Goal: Task Accomplishment & Management: Complete application form

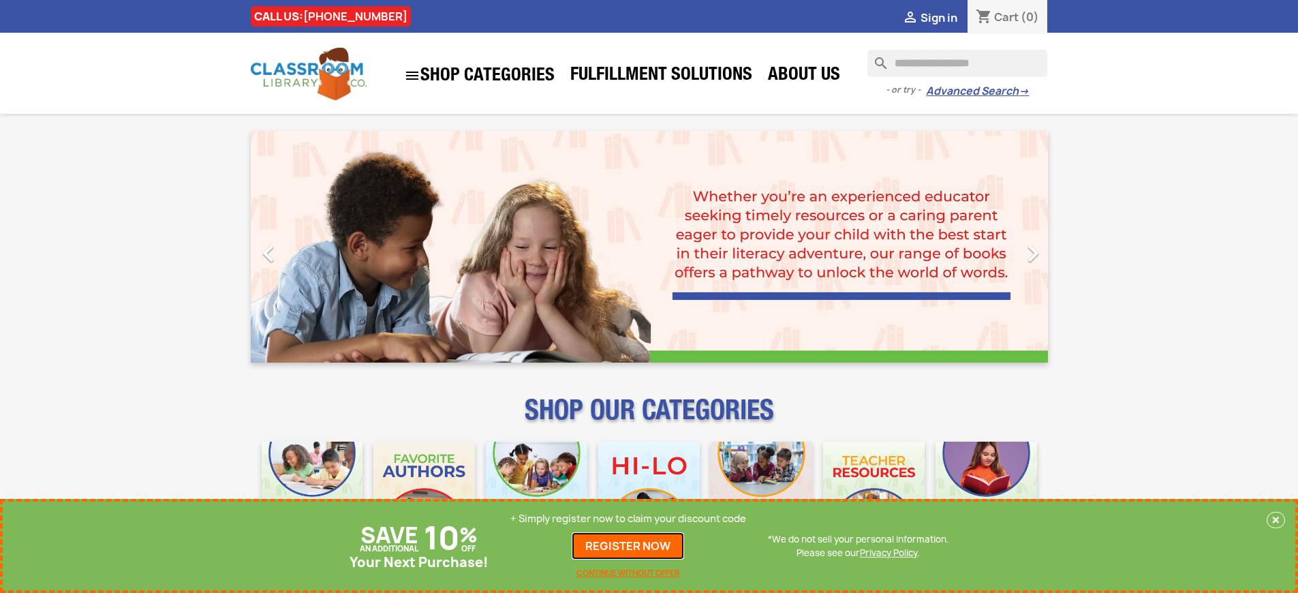
click at [628, 546] on link "REGISTER NOW" at bounding box center [628, 545] width 112 height 27
click at [628, 518] on p "+ Simply register now to claim your discount code" at bounding box center [628, 519] width 236 height 14
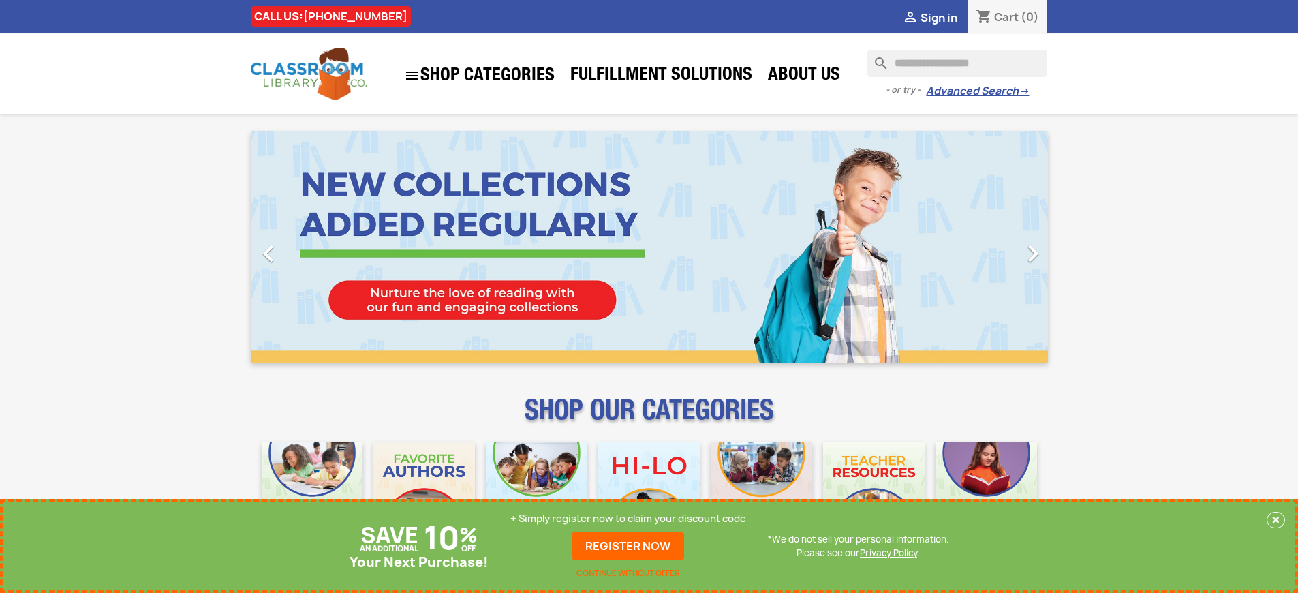
click at [628, 518] on p "+ Simply register now to claim your discount code" at bounding box center [628, 519] width 236 height 14
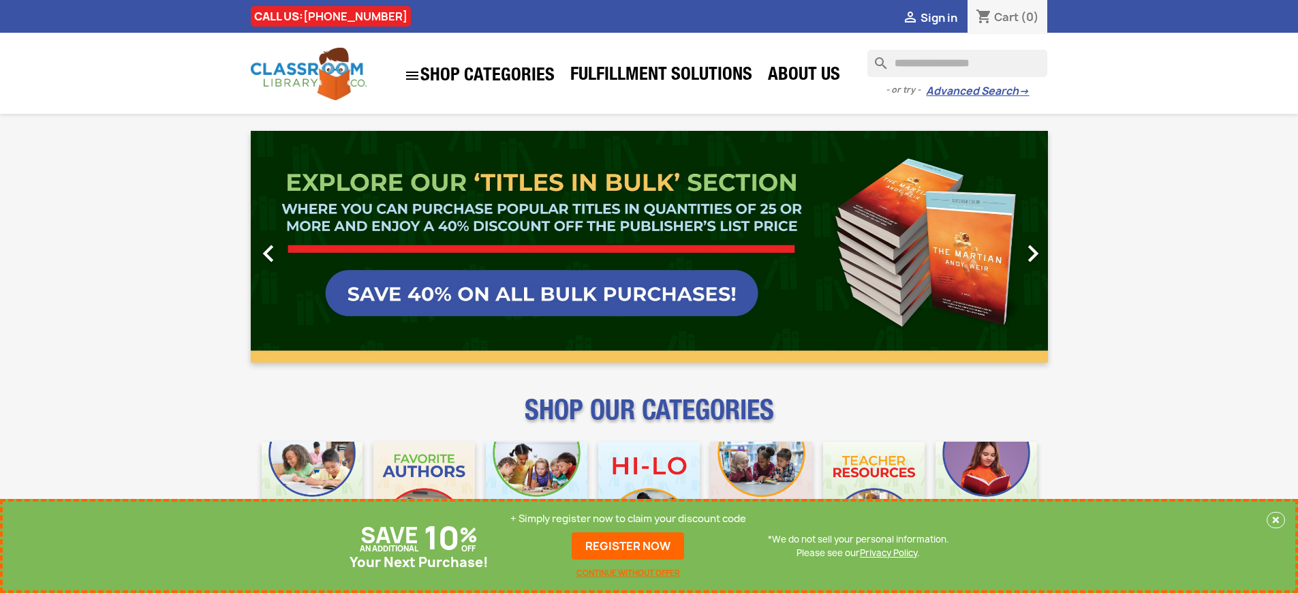
click at [628, 518] on p "+ Simply register now to claim your discount code" at bounding box center [628, 519] width 236 height 14
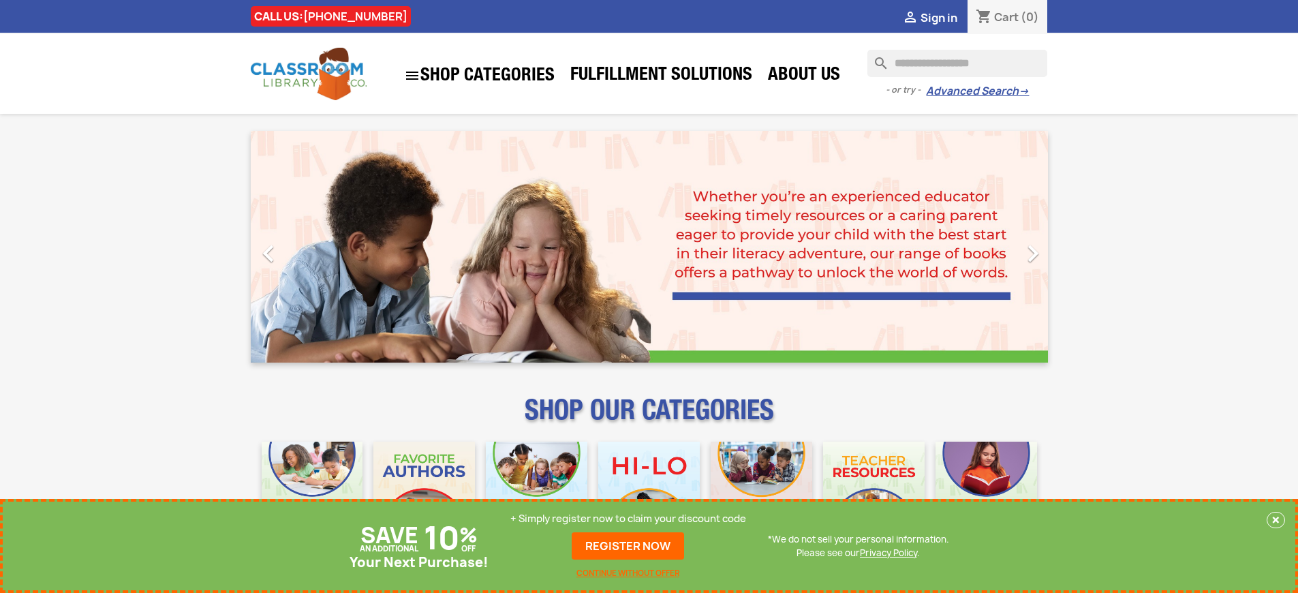
click at [628, 518] on p "+ Simply register now to claim your discount code" at bounding box center [628, 519] width 236 height 14
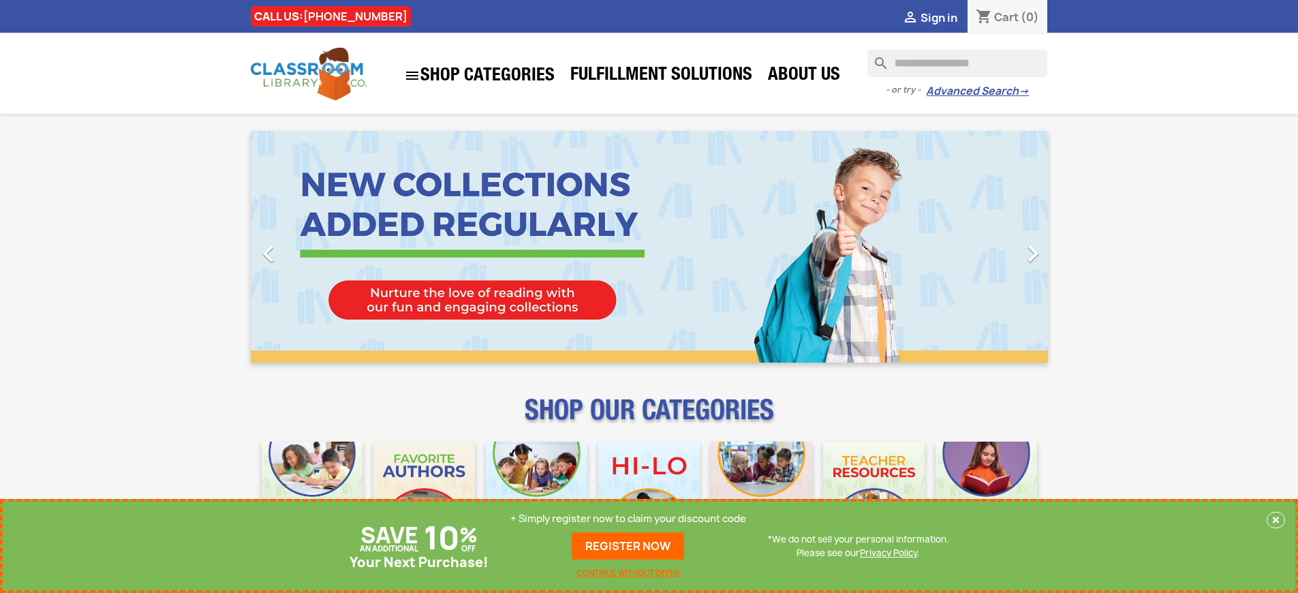
click at [628, 518] on p "+ Simply register now to claim your discount code" at bounding box center [628, 519] width 236 height 14
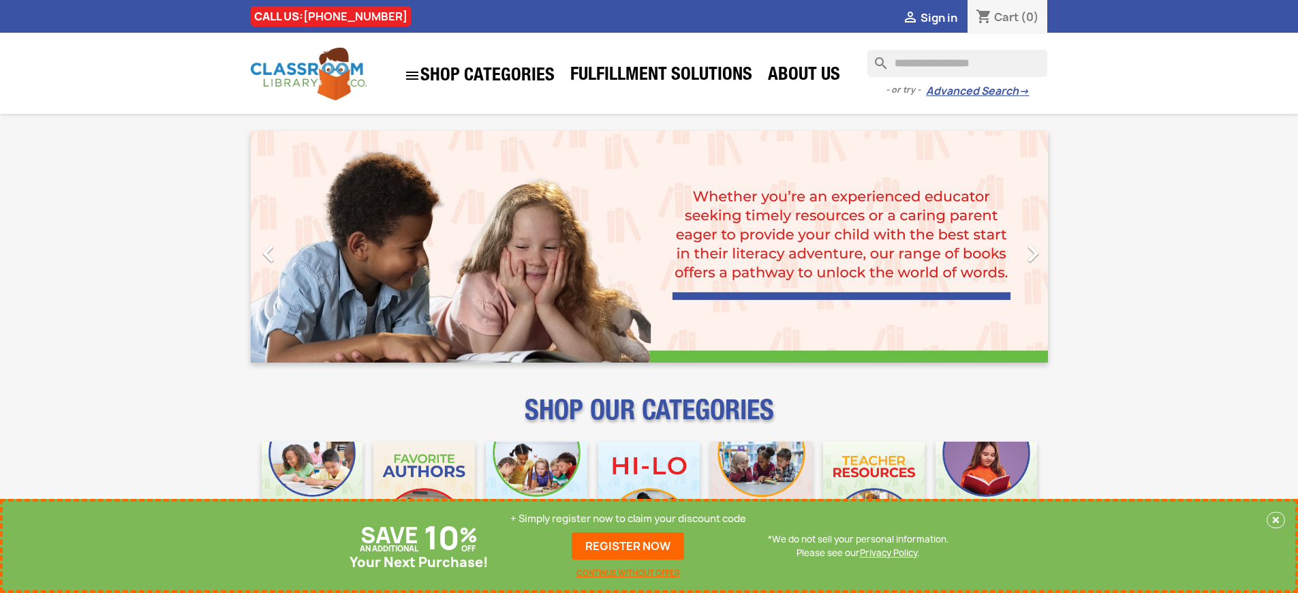
click at [628, 518] on p "+ Simply register now to claim your discount code" at bounding box center [628, 519] width 236 height 14
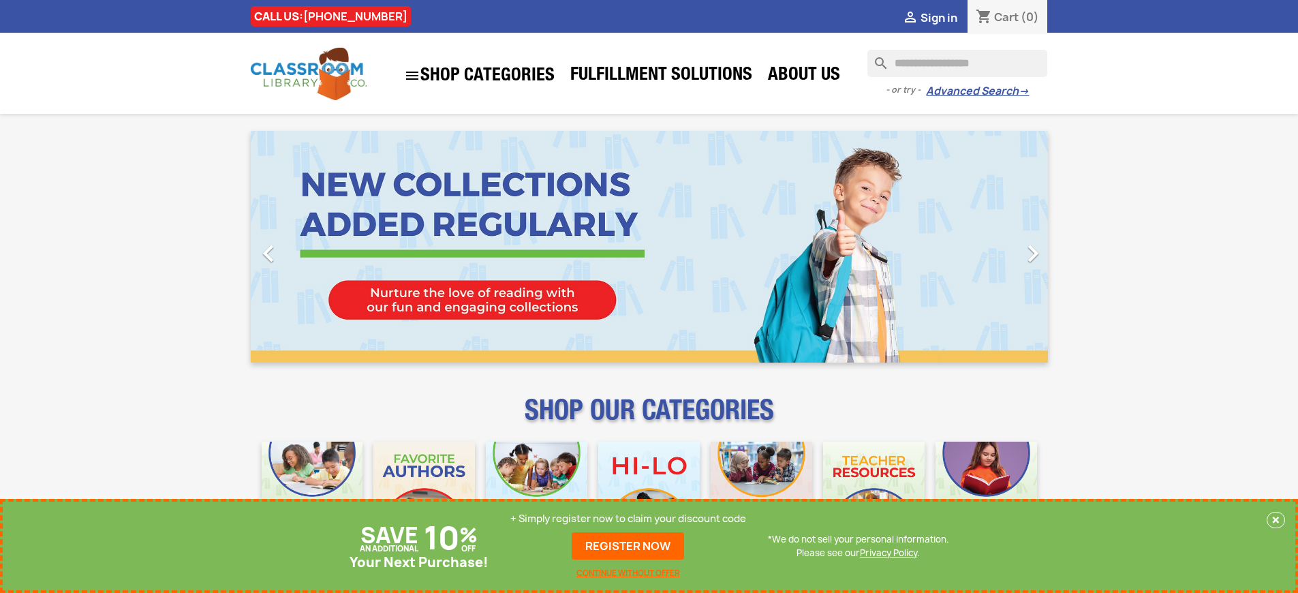
click at [628, 518] on p "+ Simply register now to claim your discount code" at bounding box center [628, 519] width 236 height 14
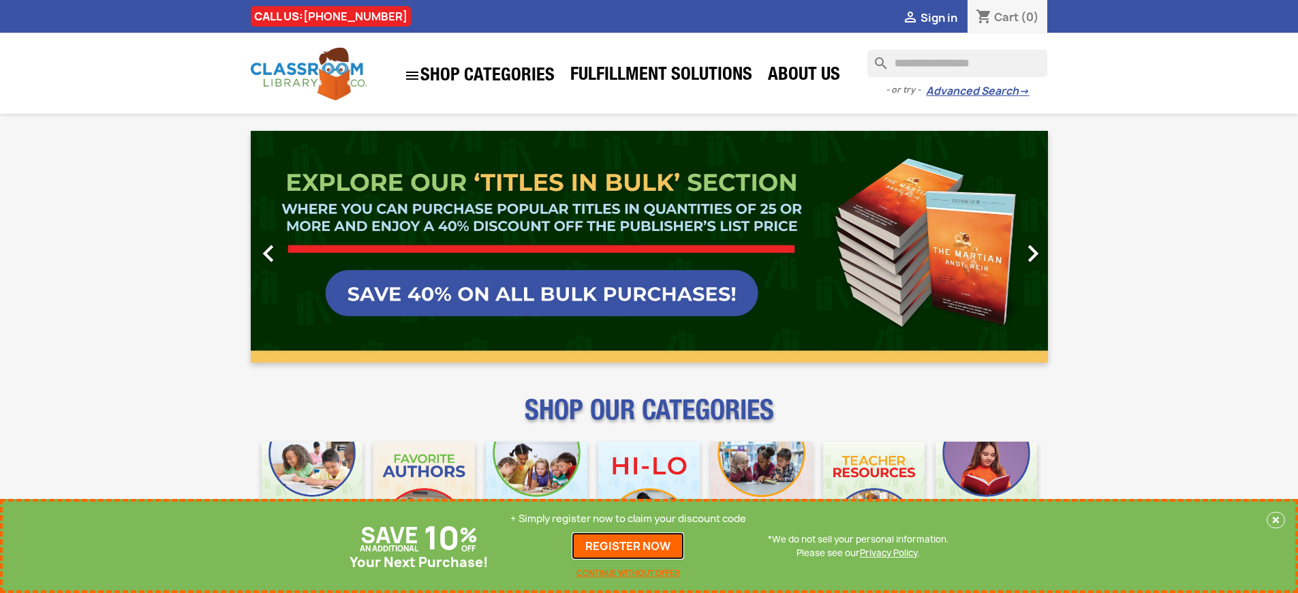
click at [628, 546] on link "REGISTER NOW" at bounding box center [628, 545] width 112 height 27
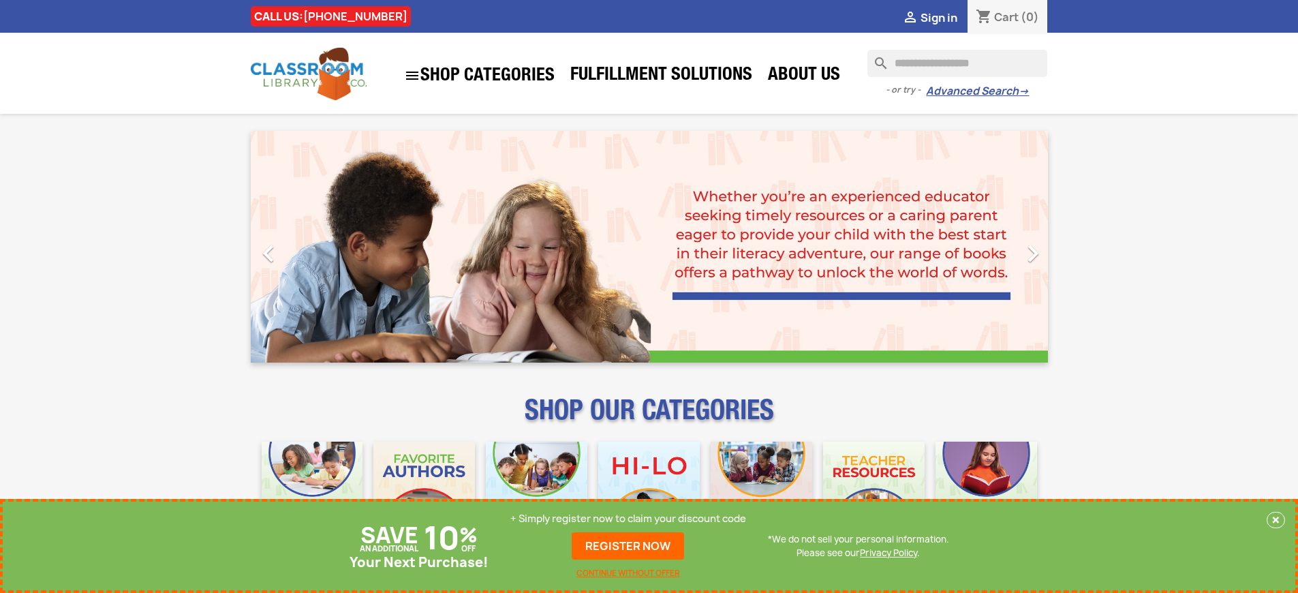
click at [628, 518] on p "+ Simply register now to claim your discount code" at bounding box center [628, 519] width 236 height 14
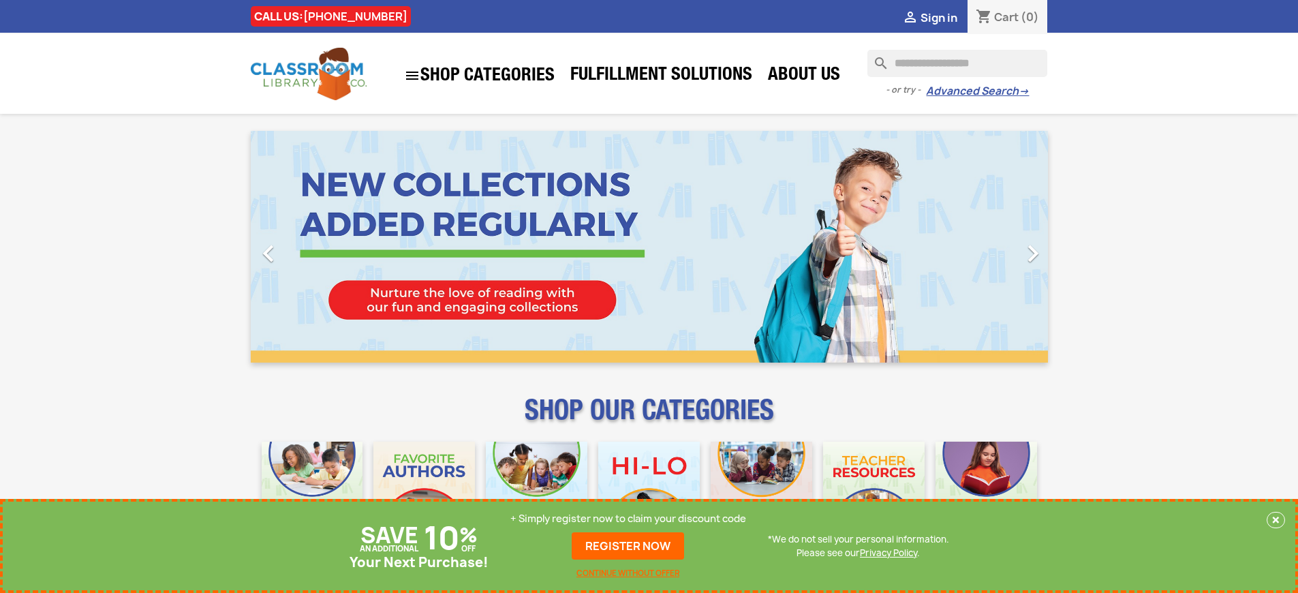
click at [628, 518] on p "+ Simply register now to claim your discount code" at bounding box center [628, 519] width 236 height 14
click at [628, 546] on link "REGISTER NOW" at bounding box center [628, 545] width 112 height 27
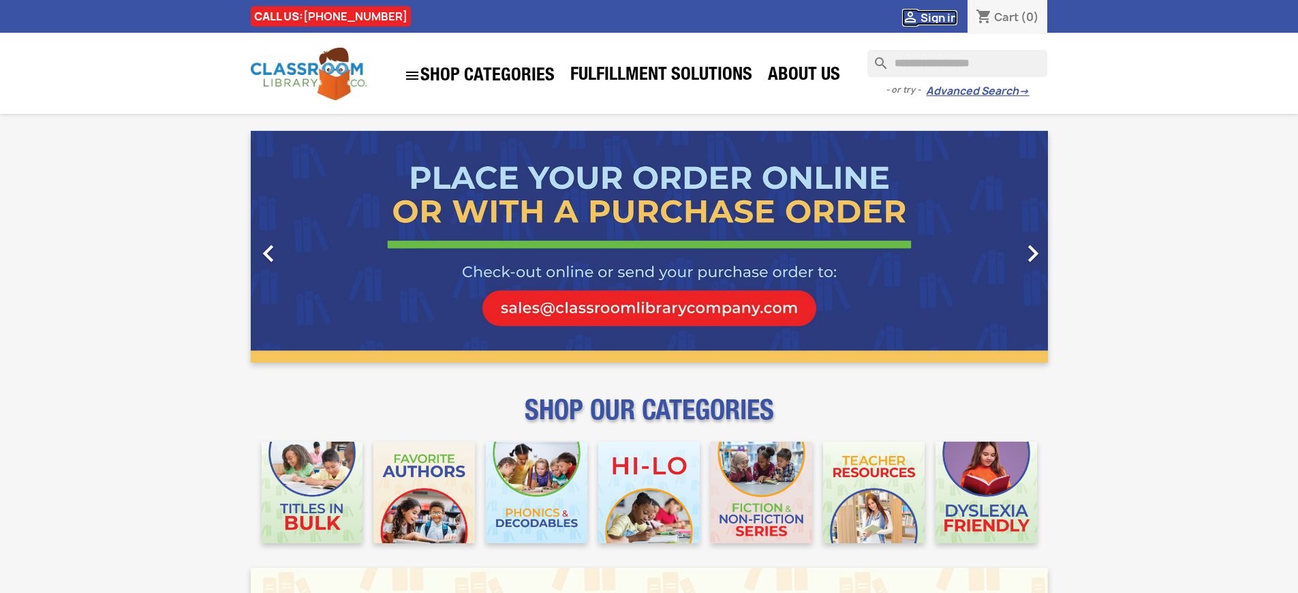
click at [938, 17] on span "Sign in" at bounding box center [938, 17] width 37 height 15
